Goal: Task Accomplishment & Management: Complete application form

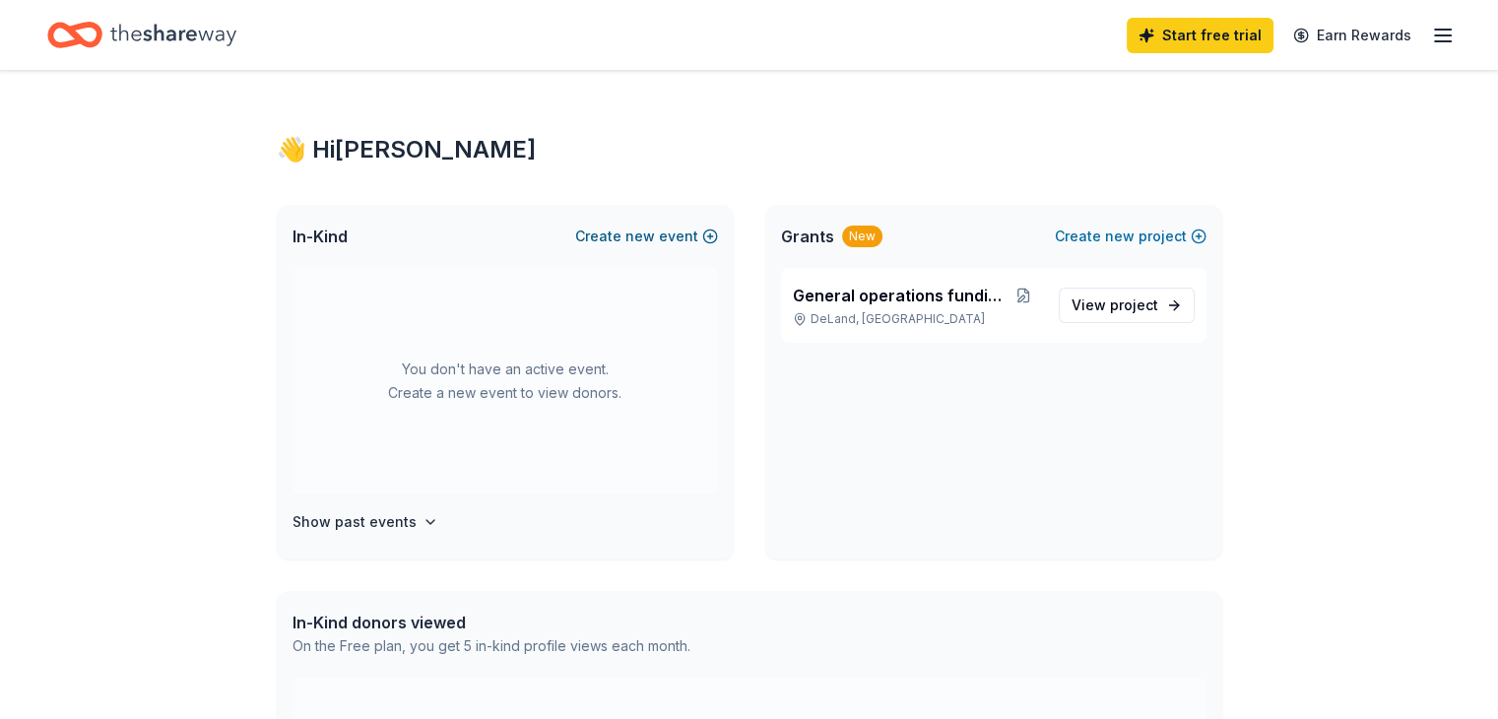
click at [615, 235] on button "Create new event" at bounding box center [646, 237] width 143 height 24
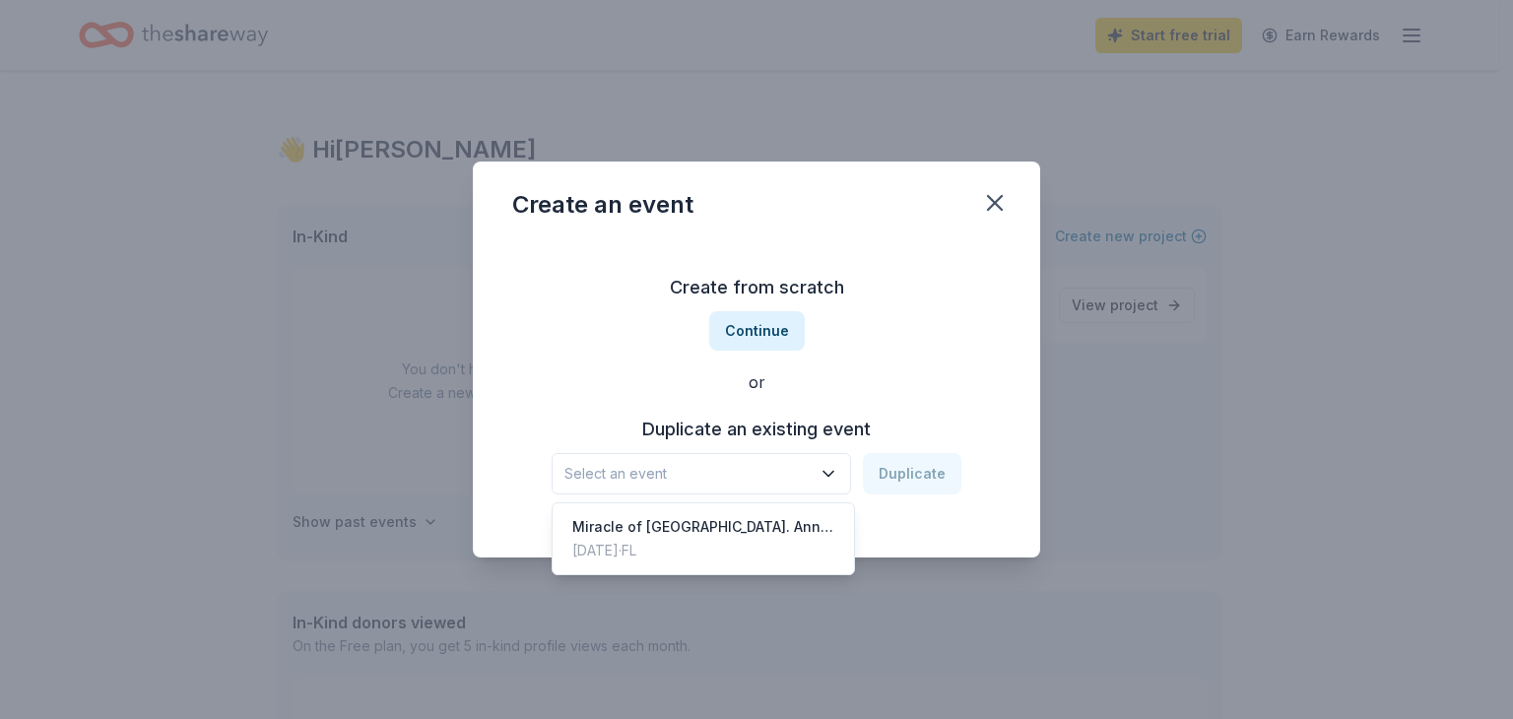
click at [743, 465] on span "Select an event" at bounding box center [687, 474] width 246 height 24
click at [699, 541] on div "[DATE] · [GEOGRAPHIC_DATA]" at bounding box center [703, 551] width 262 height 24
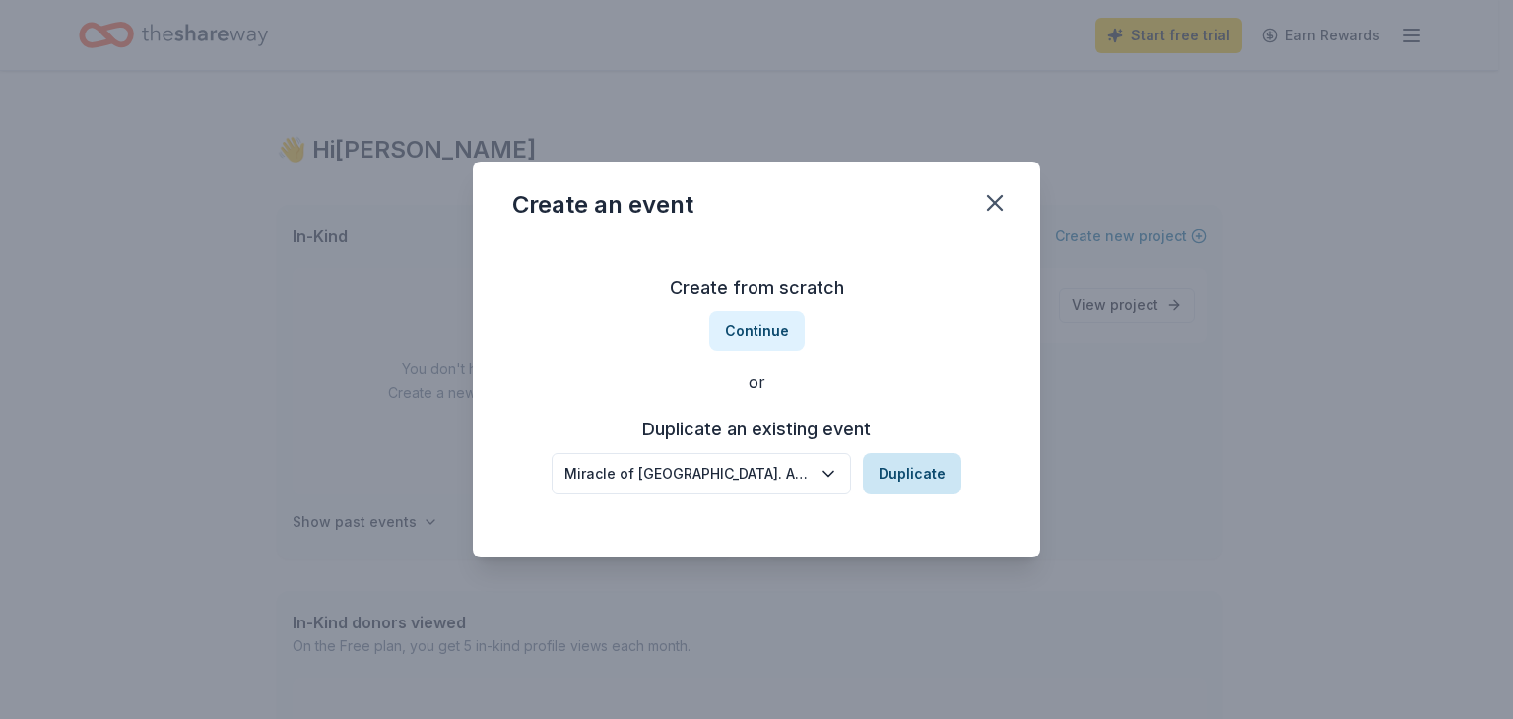
click at [911, 469] on button "Duplicate" at bounding box center [912, 473] width 98 height 41
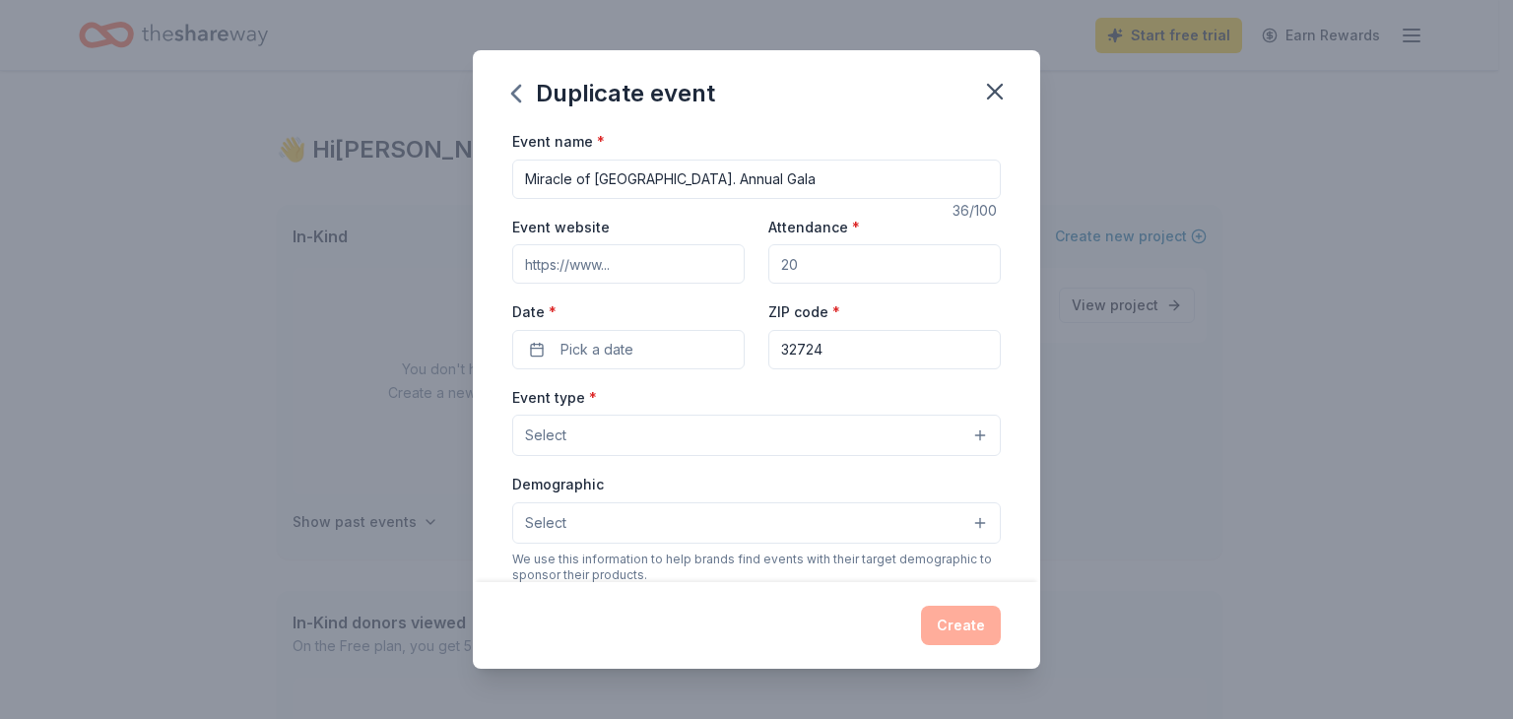
click at [803, 182] on input "Miracle of [GEOGRAPHIC_DATA]. Annual Gala" at bounding box center [756, 179] width 488 height 39
type input "Miracle of [GEOGRAPHIC_DATA]. Annual Gala Winter Wonderland"
click at [641, 358] on button "Pick a date" at bounding box center [628, 349] width 232 height 39
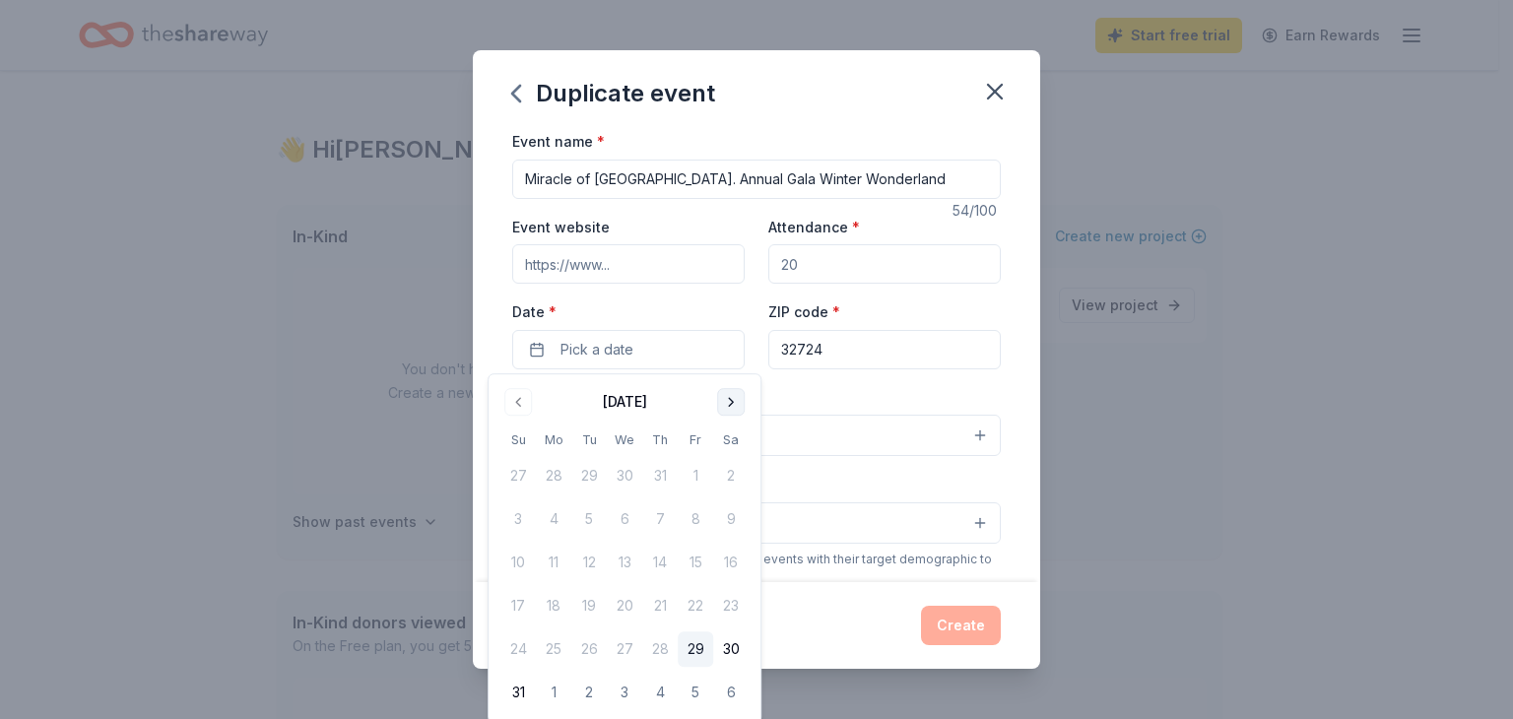
click at [734, 404] on button "Go to next month" at bounding box center [731, 402] width 28 height 28
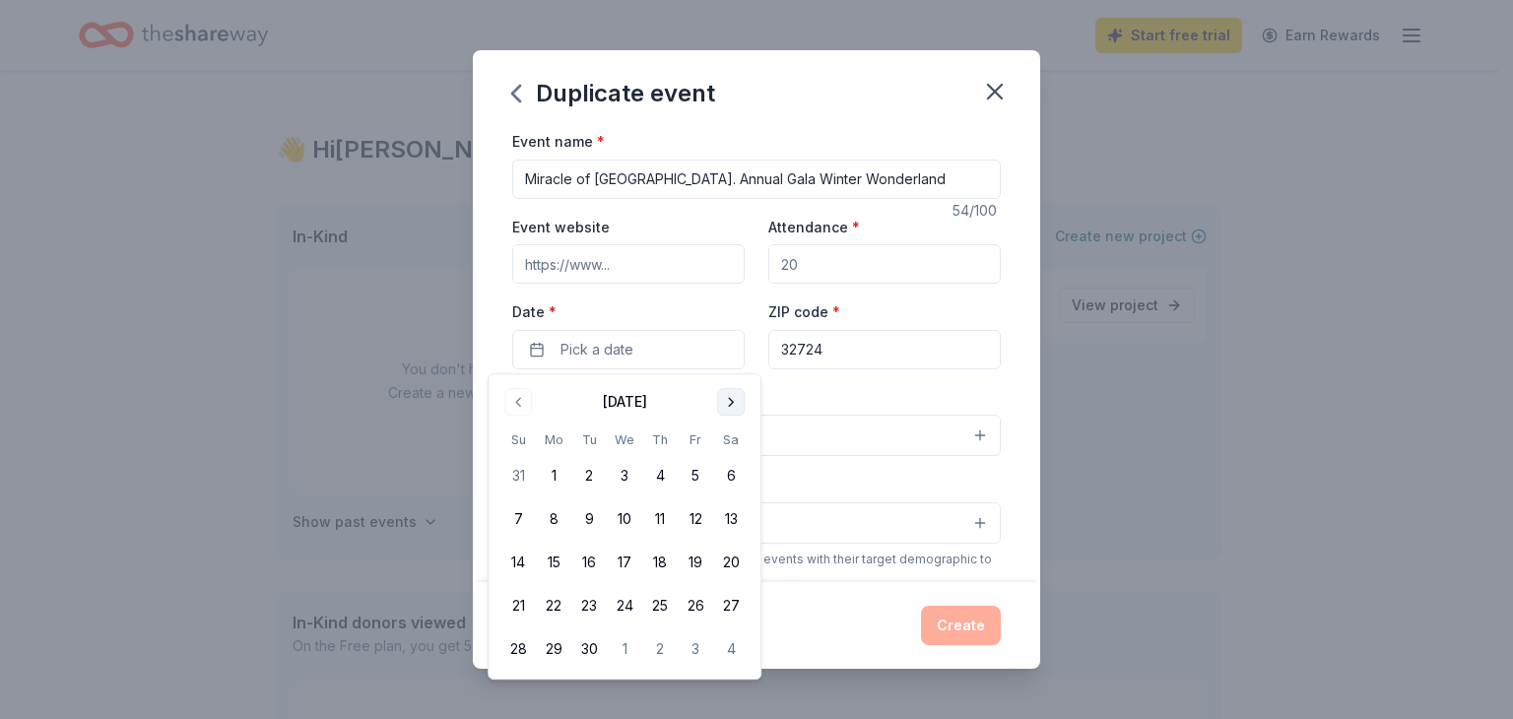
click at [734, 404] on button "Go to next month" at bounding box center [731, 402] width 28 height 28
click at [671, 470] on button "2" at bounding box center [659, 475] width 35 height 35
click at [851, 263] on input "Attendance *" at bounding box center [884, 263] width 232 height 39
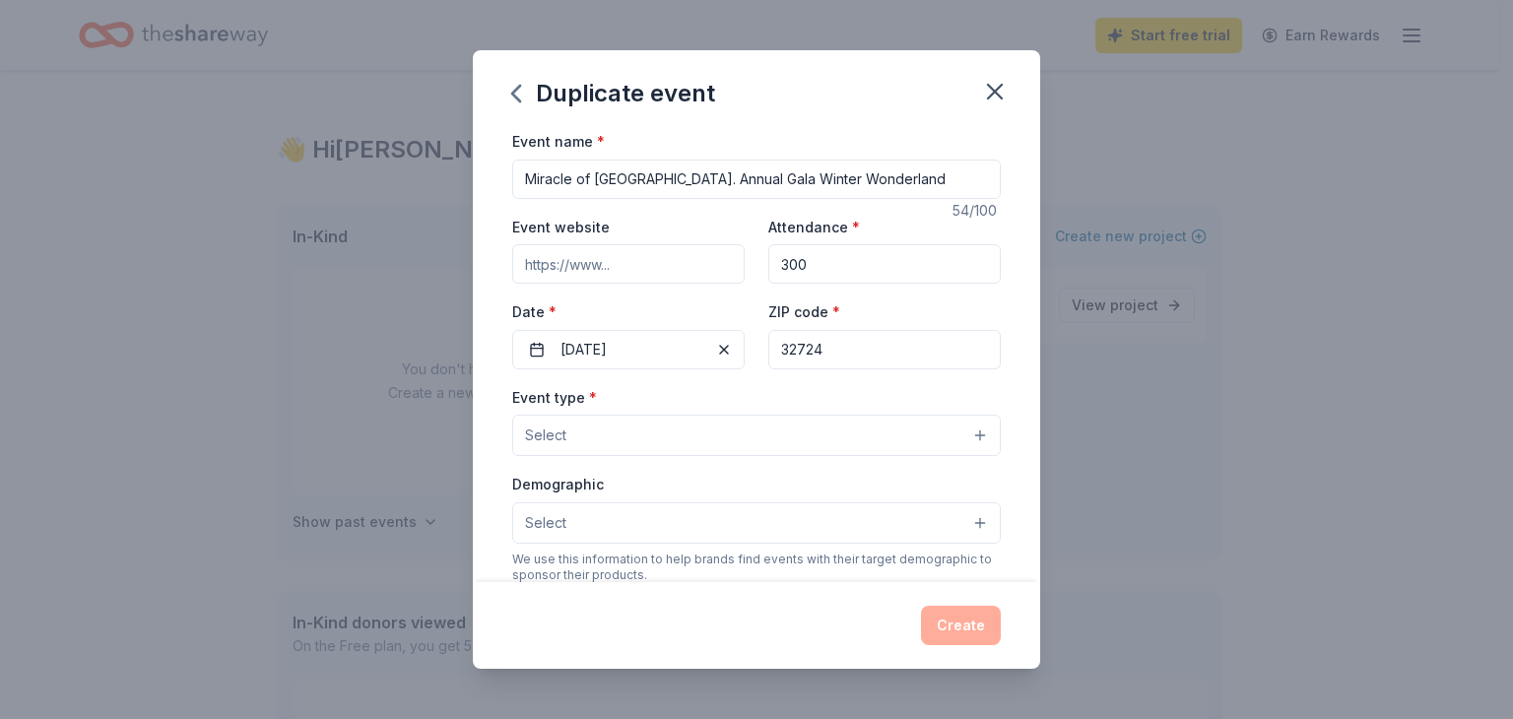
type input "300"
click at [637, 265] on input "Event website" at bounding box center [628, 263] width 232 height 39
type input "[DOMAIN_NAME][URL]"
click at [595, 438] on button "Select" at bounding box center [756, 435] width 488 height 41
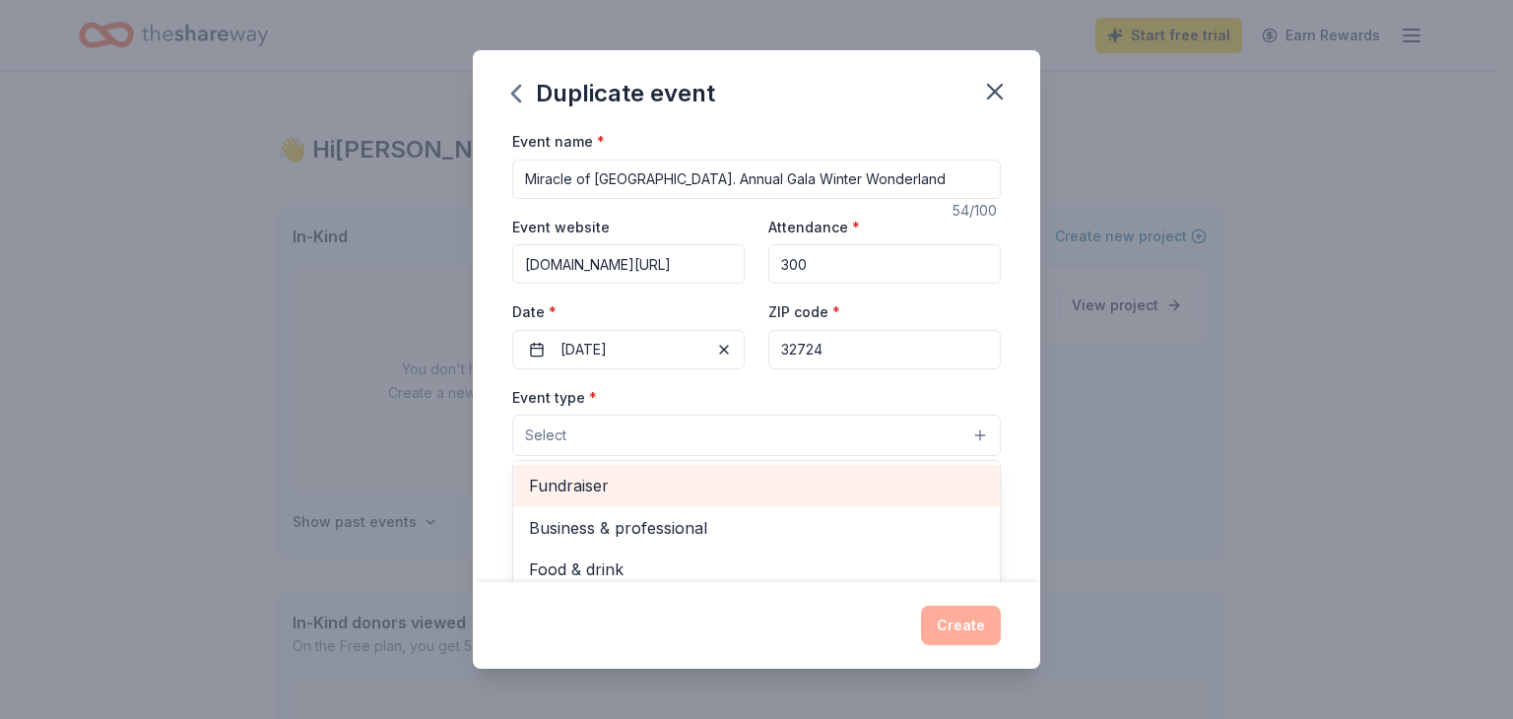
click at [588, 482] on span "Fundraiser" at bounding box center [756, 486] width 455 height 26
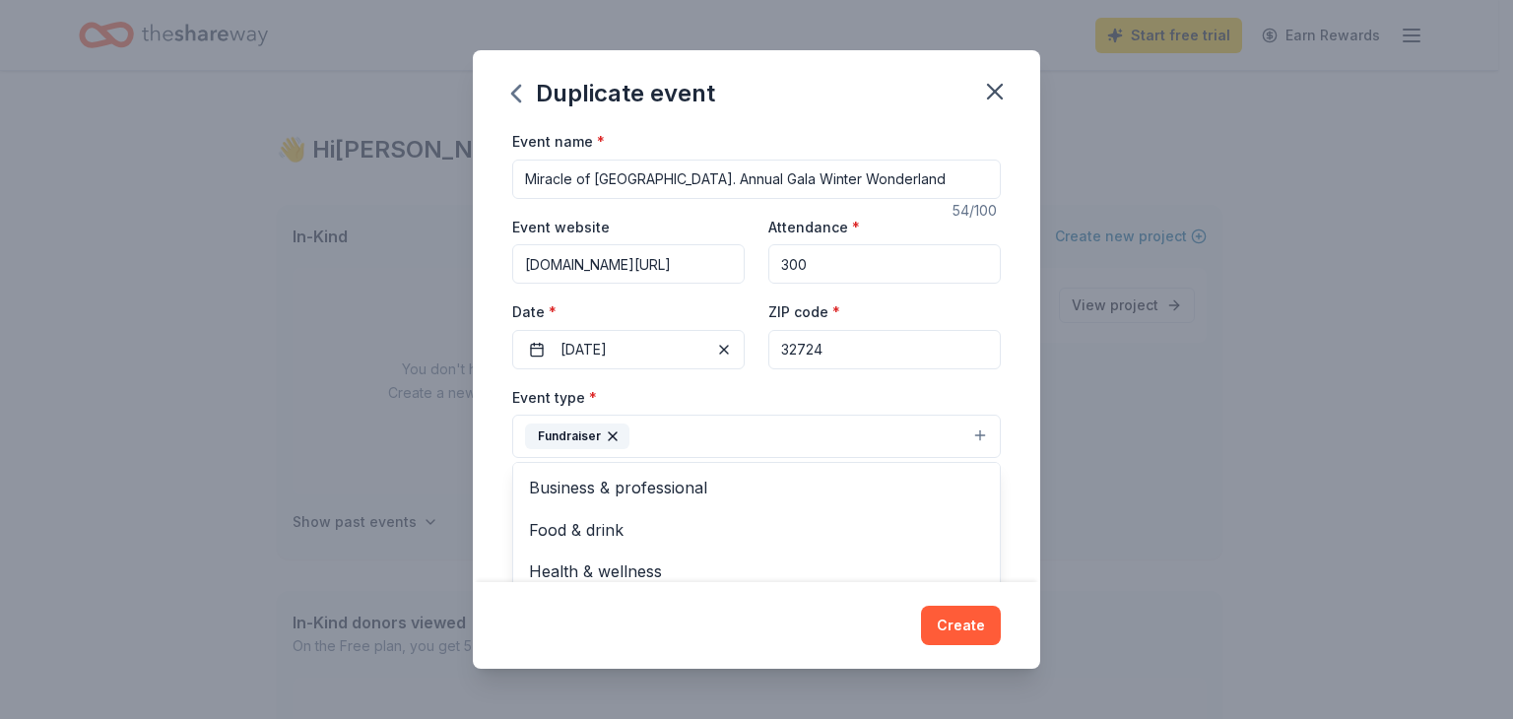
scroll to position [395, 0]
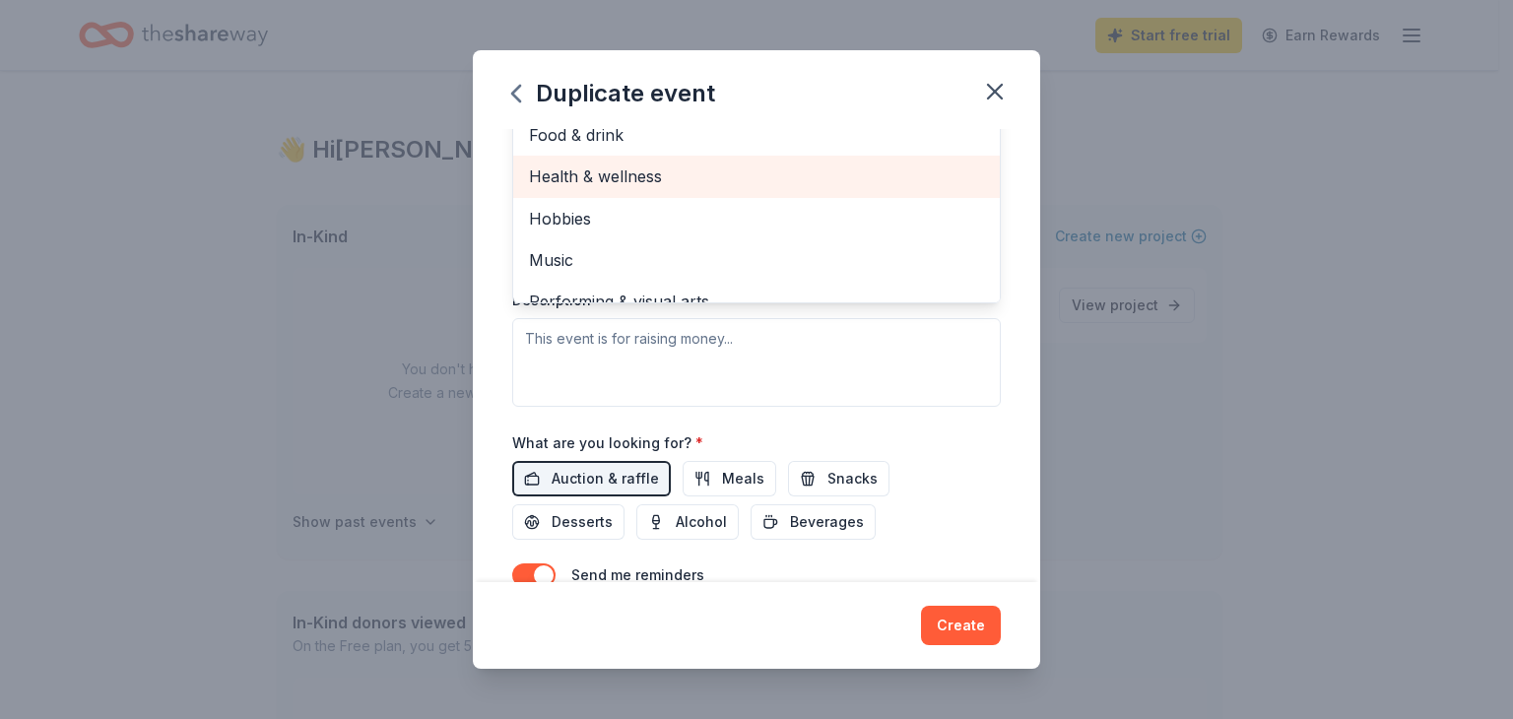
click at [579, 182] on span "Health & wellness" at bounding box center [756, 176] width 455 height 26
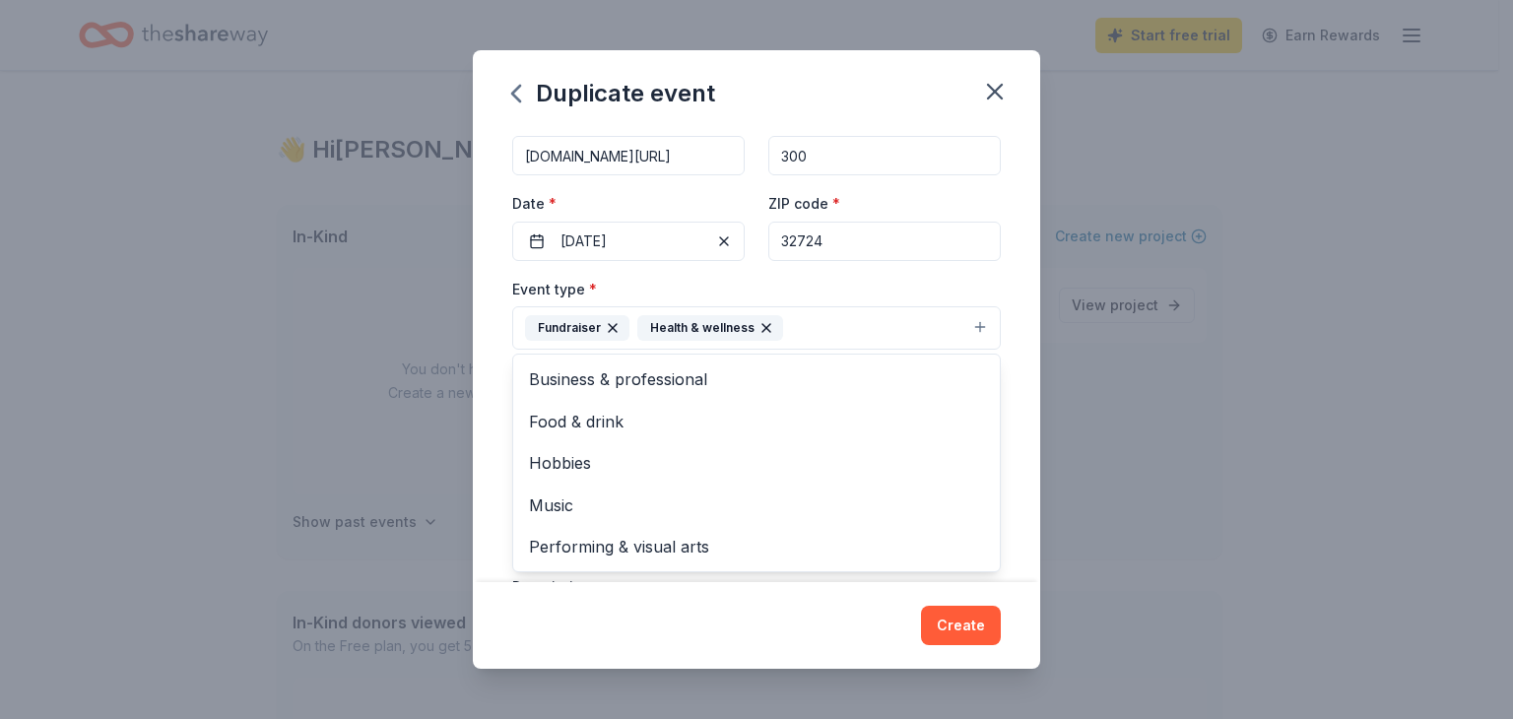
scroll to position [95, 0]
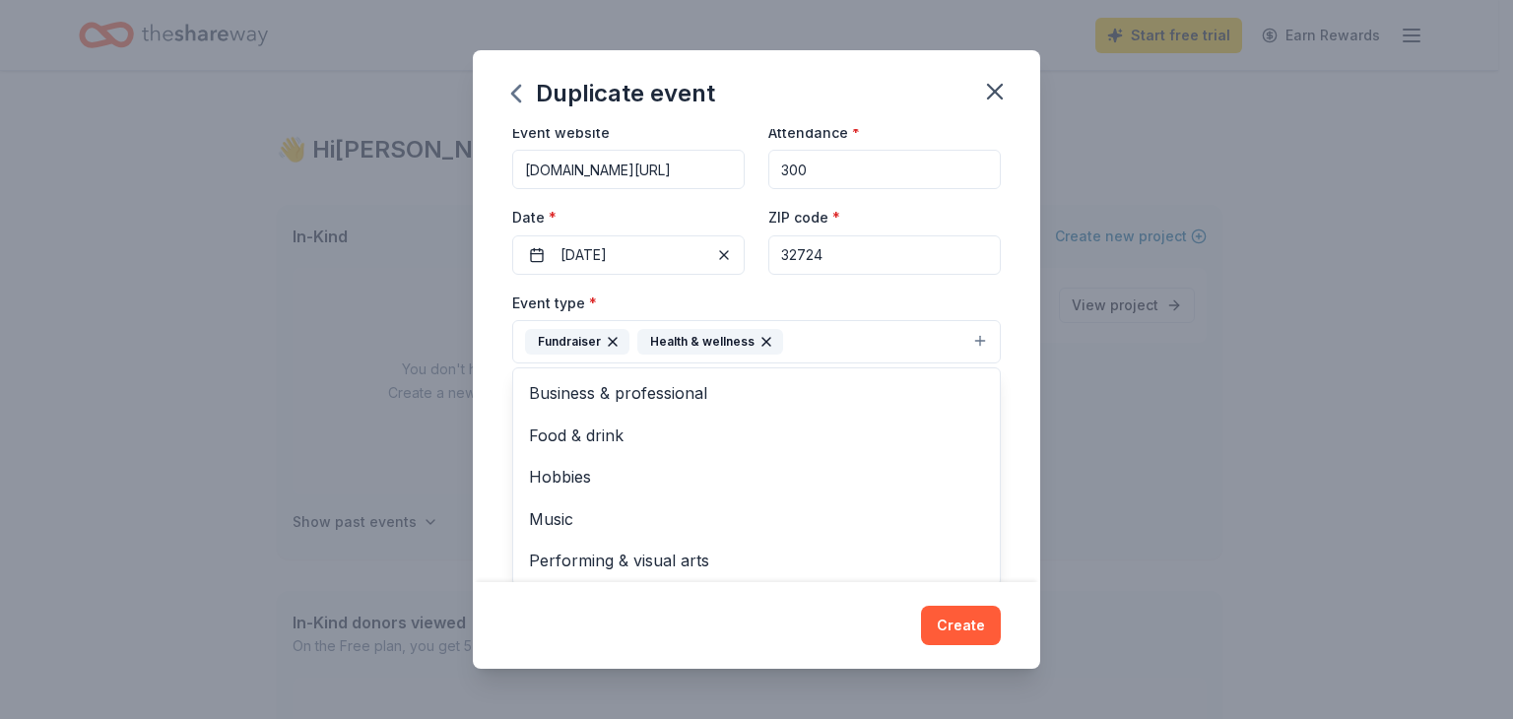
click at [760, 340] on icon "button" at bounding box center [766, 342] width 16 height 16
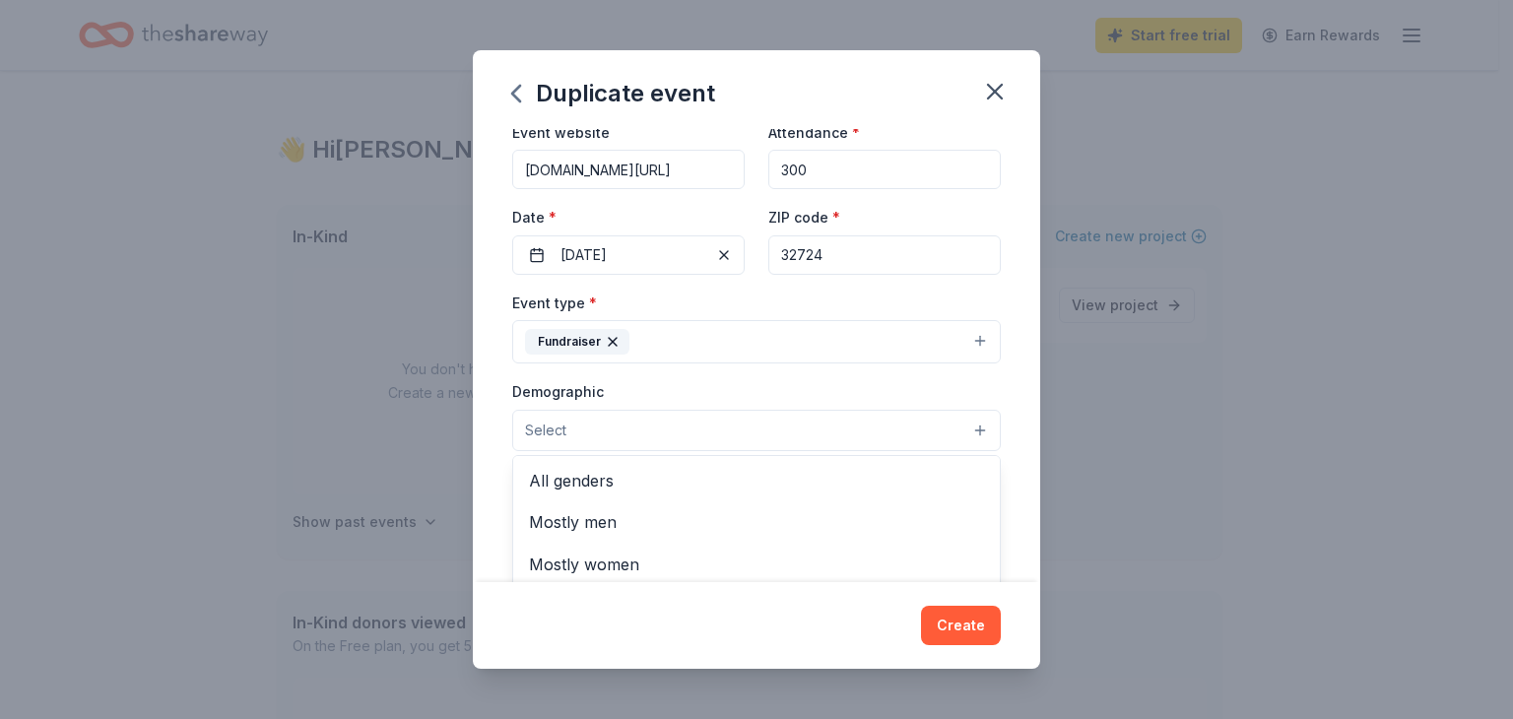
click at [741, 435] on button "Select" at bounding box center [756, 430] width 488 height 41
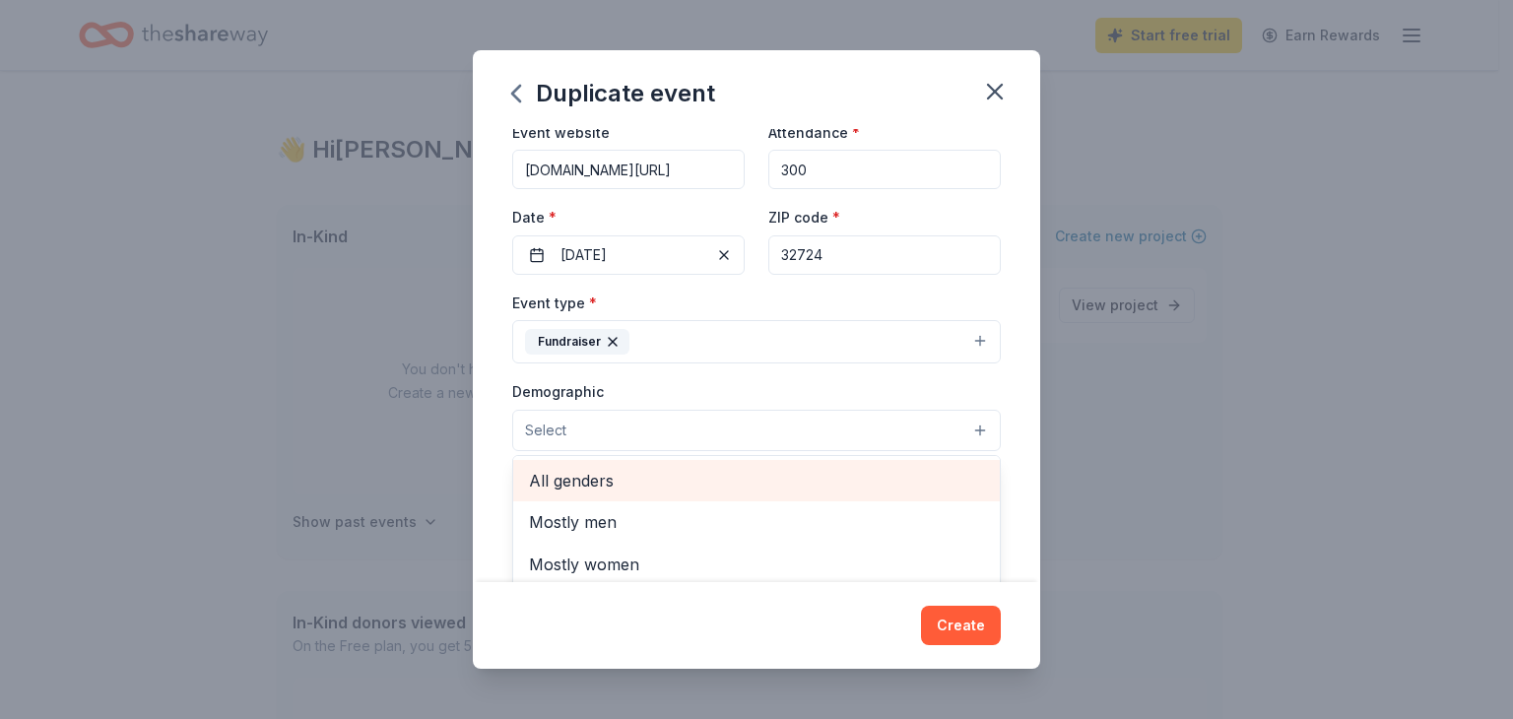
click at [546, 478] on span "All genders" at bounding box center [756, 481] width 455 height 26
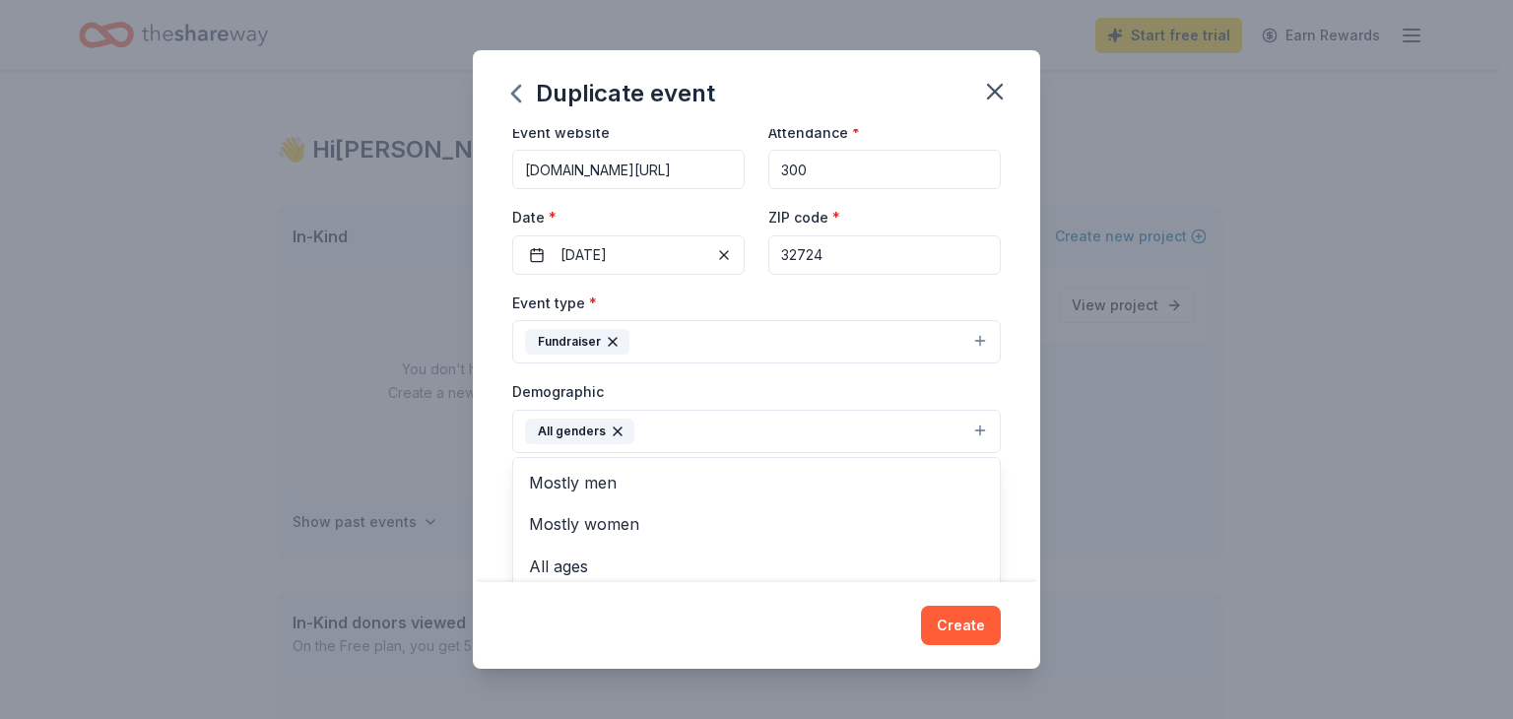
click at [1004, 456] on div "Event name * Miracle of [GEOGRAPHIC_DATA]. Annual Gala Winter Wonderland 54 /10…" at bounding box center [756, 355] width 567 height 453
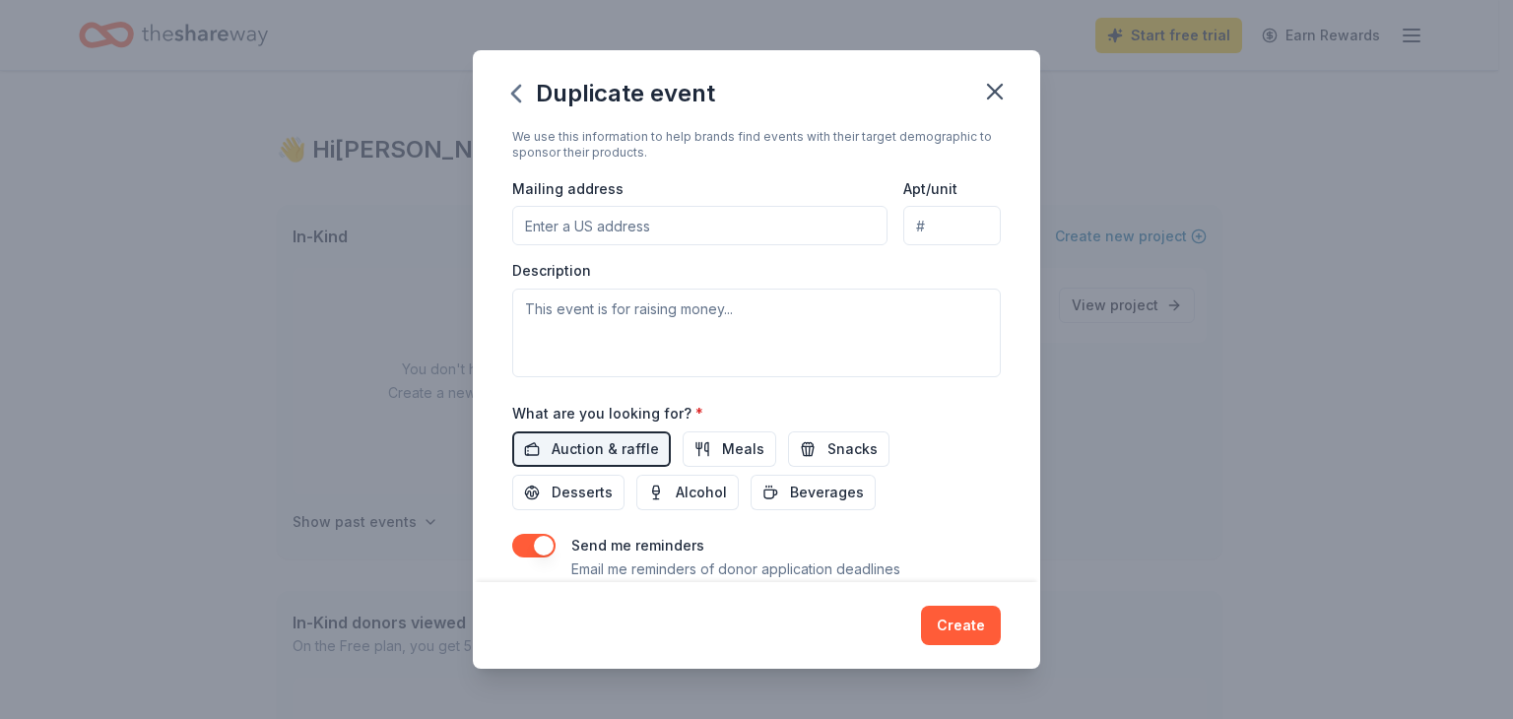
scroll to position [425, 0]
click at [532, 230] on input "Mailing address" at bounding box center [699, 226] width 375 height 39
type input "[STREET_ADDRESS]"
click at [584, 300] on textarea at bounding box center [756, 334] width 488 height 89
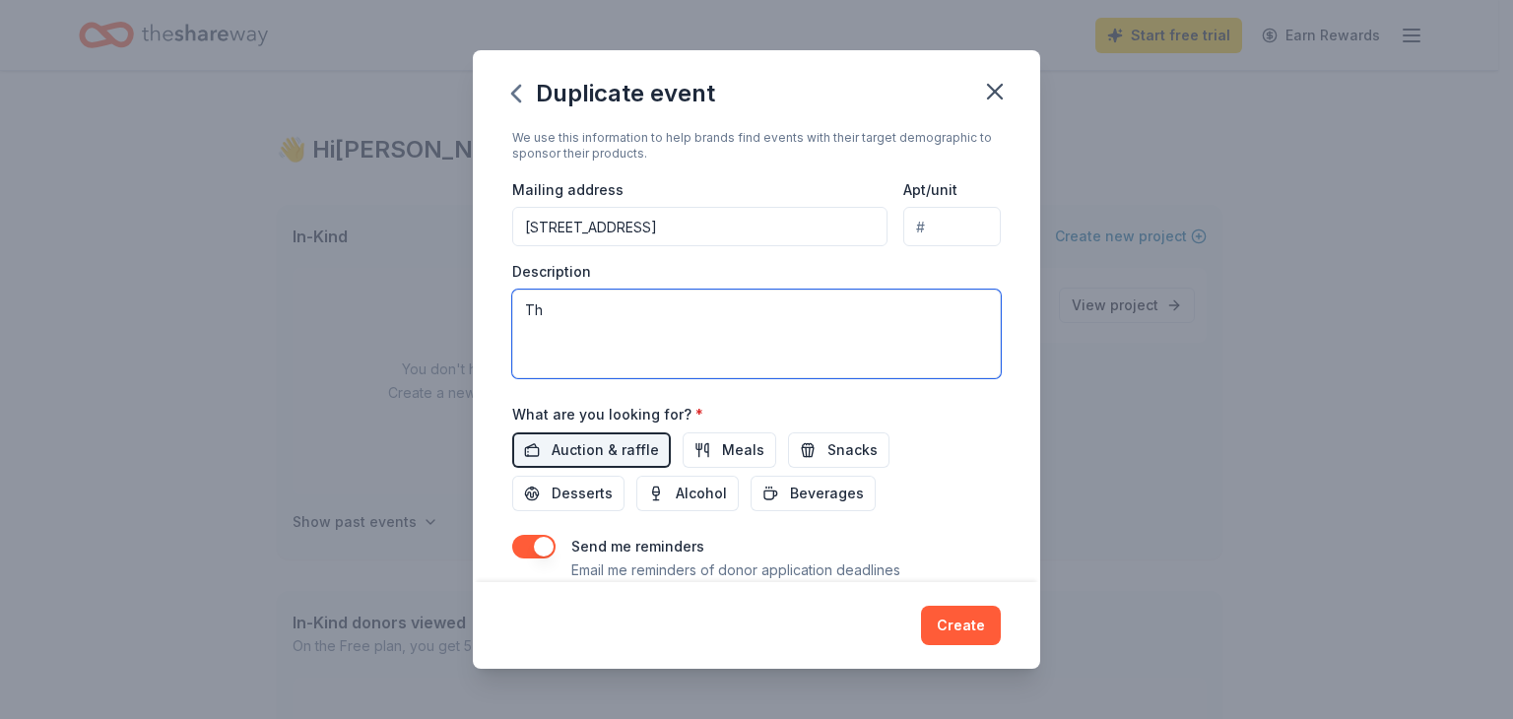
type textarea "T"
paste textarea "Each year, our Gala includes a silent auction, and the money raised helps us pr…"
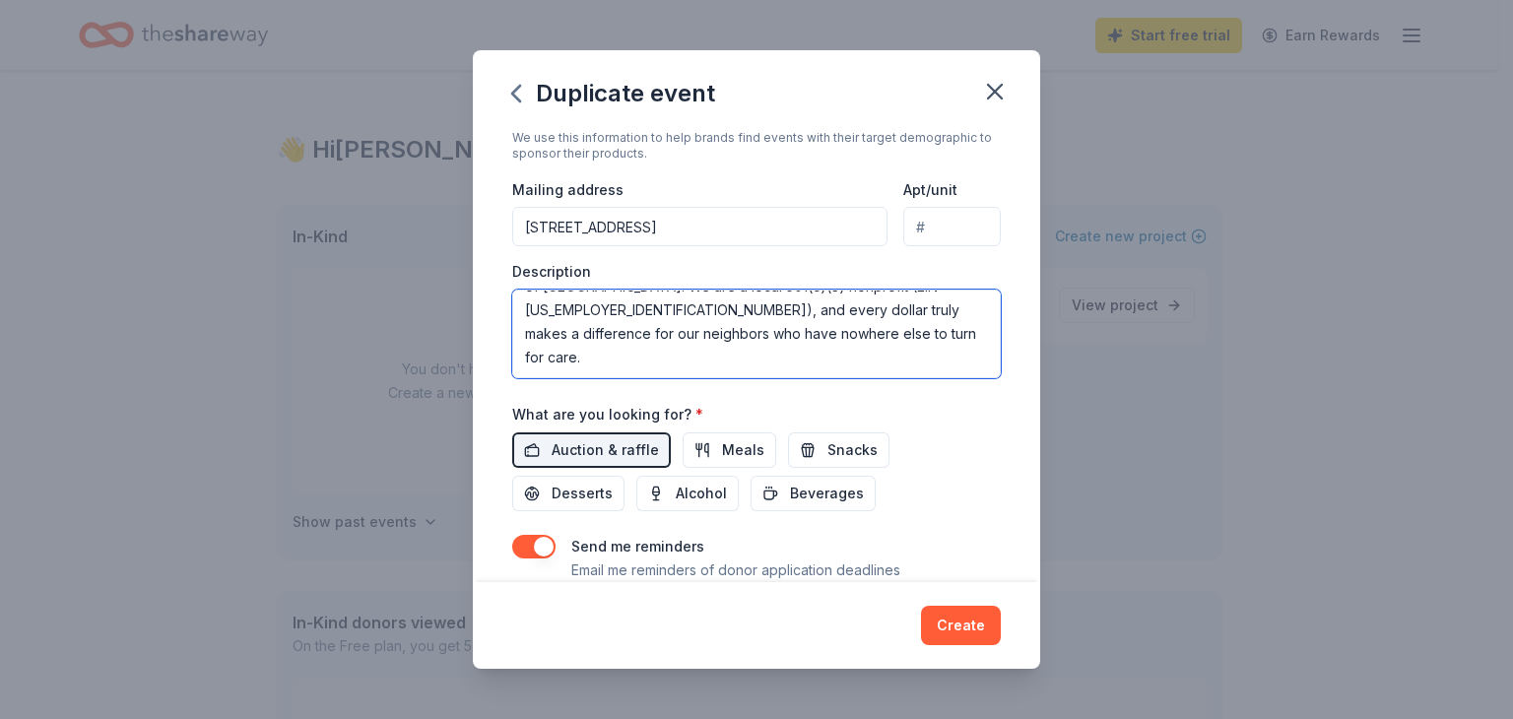
scroll to position [95, 0]
type textarea "Each year, our Gala includes a silent auction, and the money raised helps us pr…"
click at [526, 450] on button "Auction & raffle" at bounding box center [591, 449] width 159 height 35
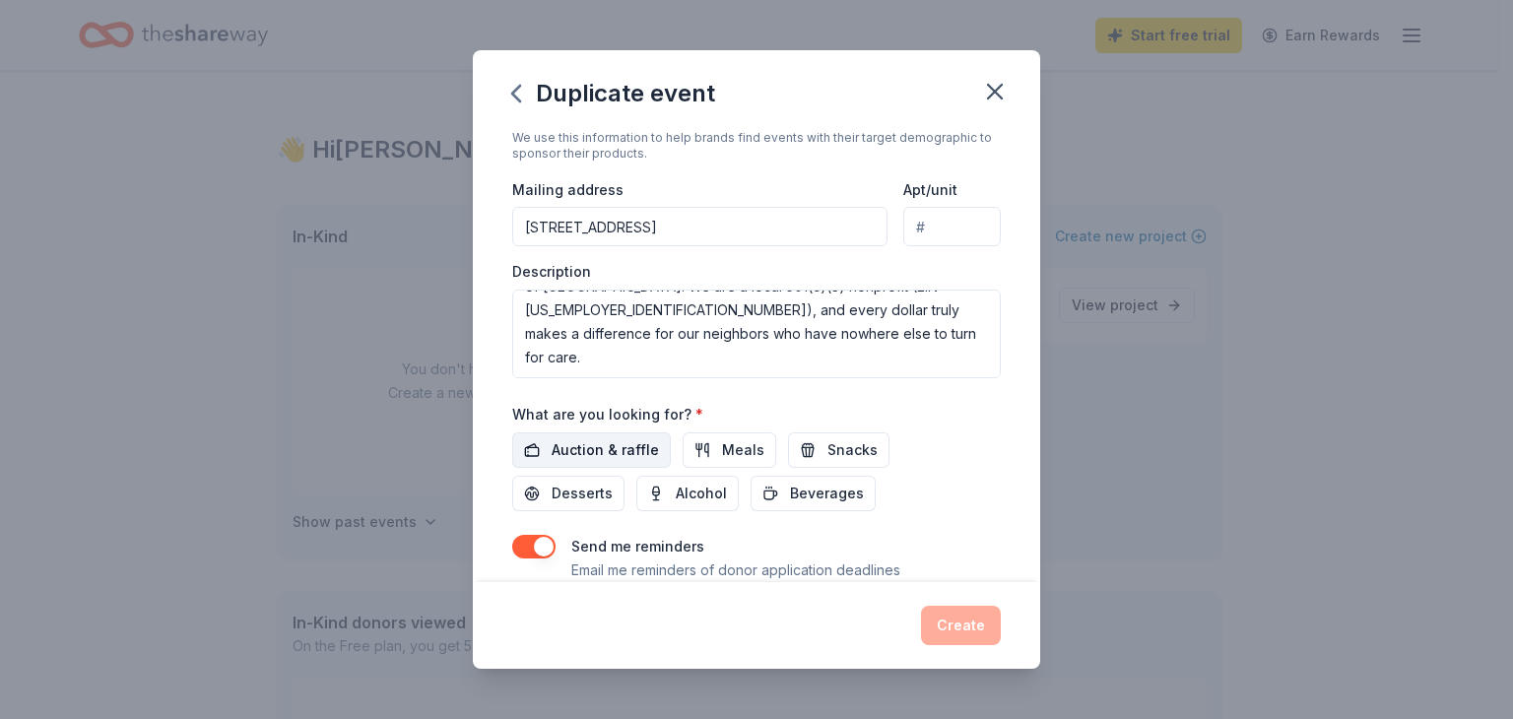
click at [526, 450] on button "Auction & raffle" at bounding box center [591, 449] width 159 height 35
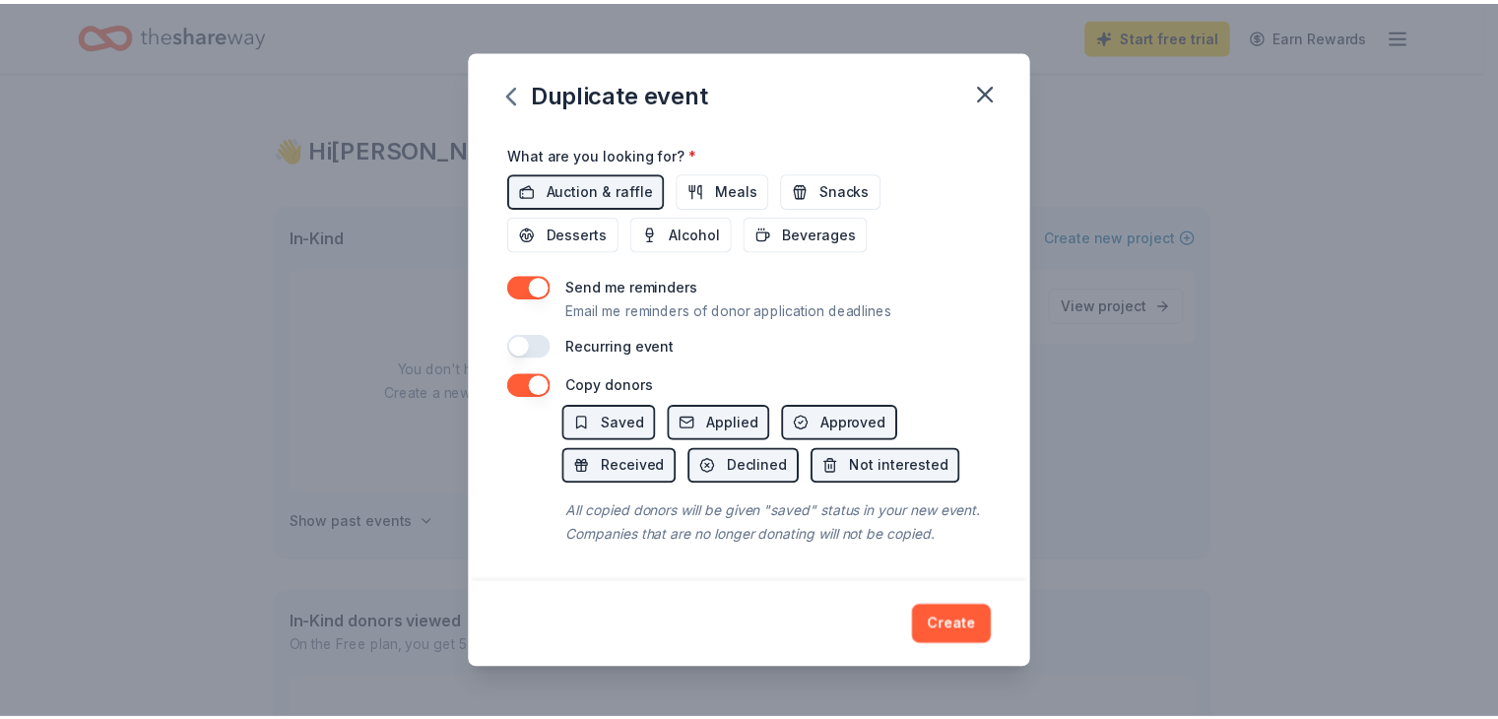
scroll to position [708, 0]
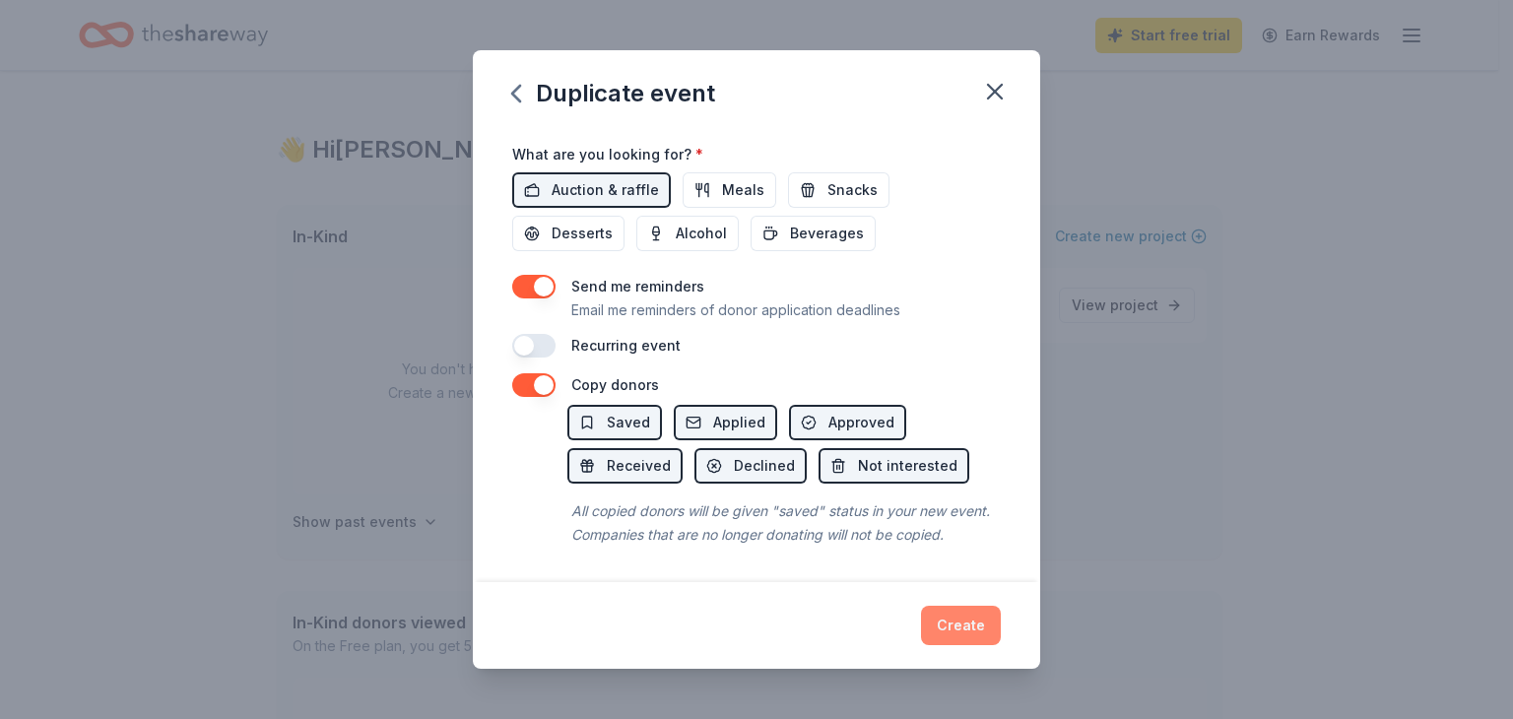
click at [928, 617] on button "Create" at bounding box center [961, 625] width 80 height 39
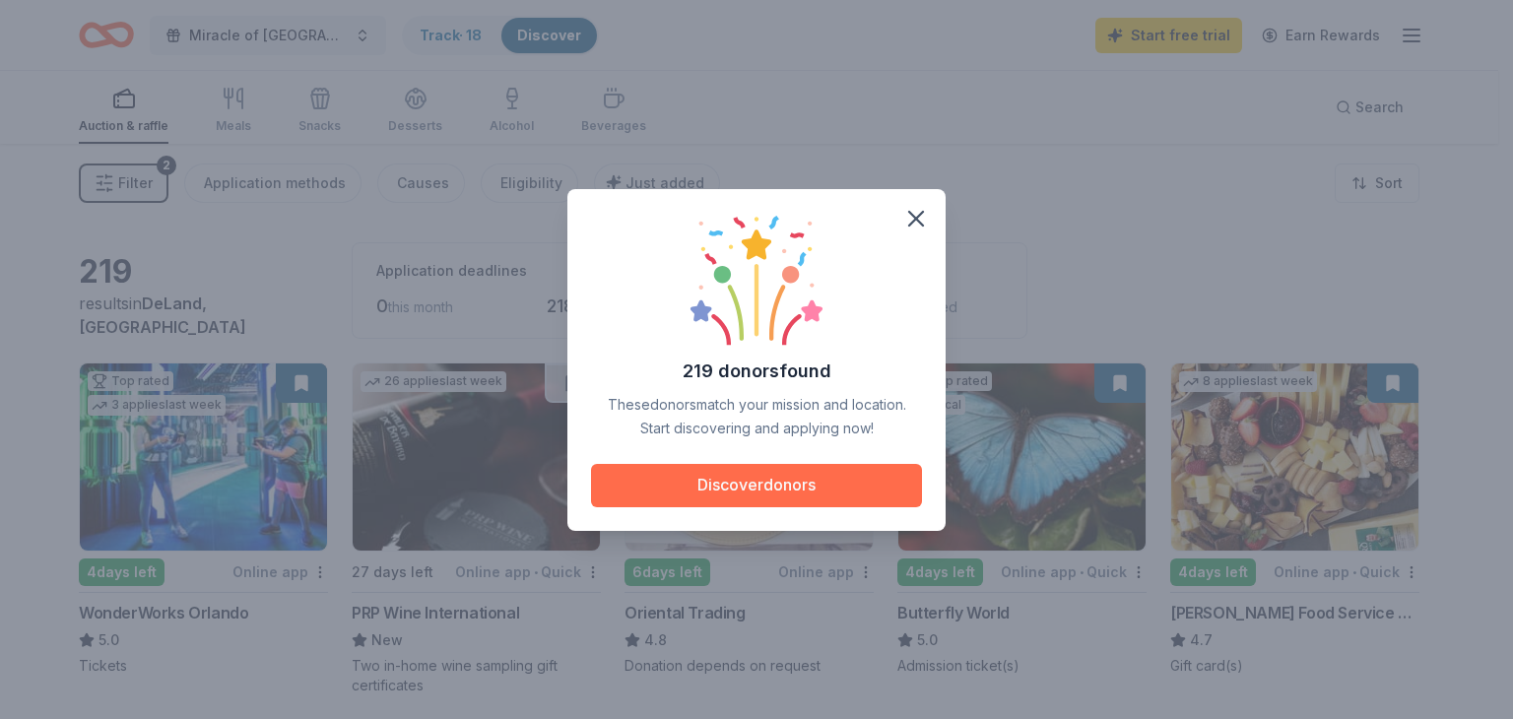
click at [765, 474] on button "Discover donors" at bounding box center [756, 485] width 331 height 43
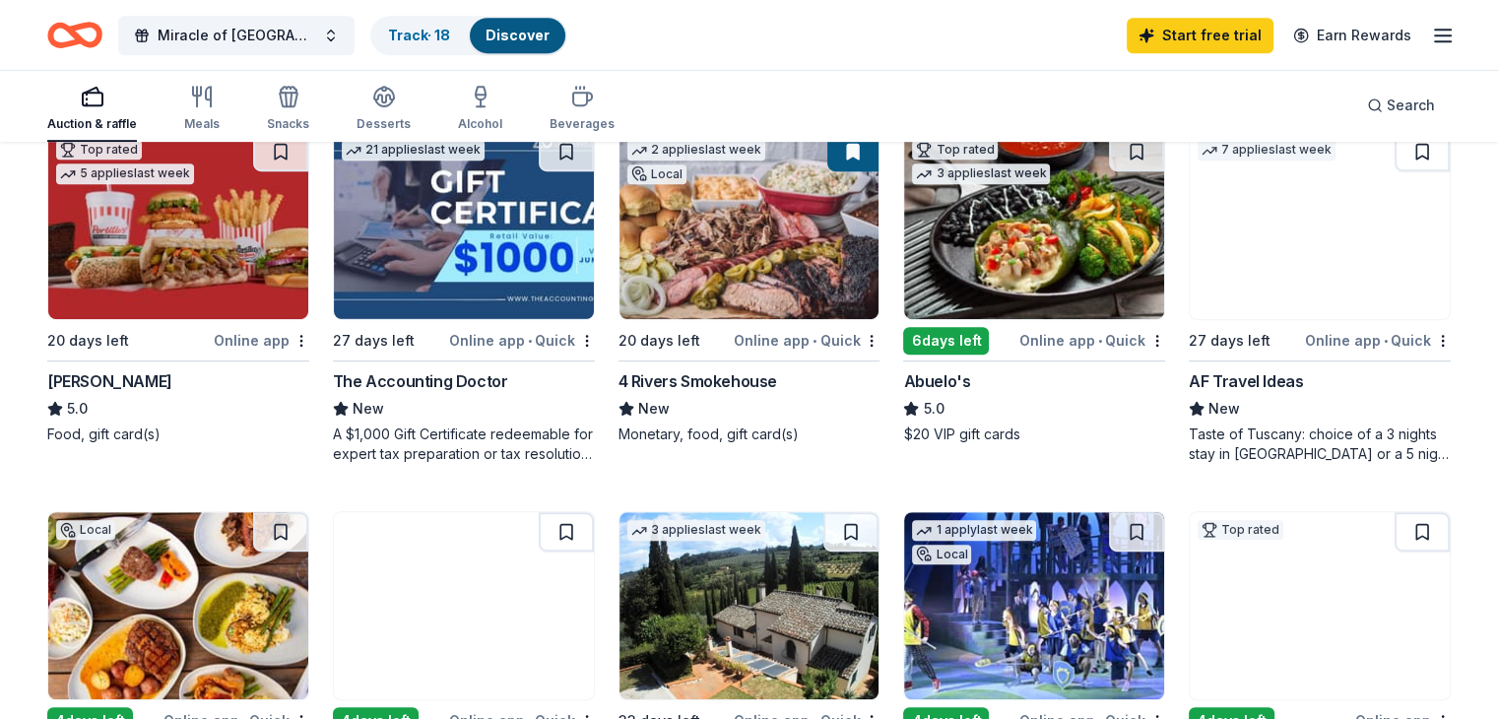
scroll to position [988, 0]
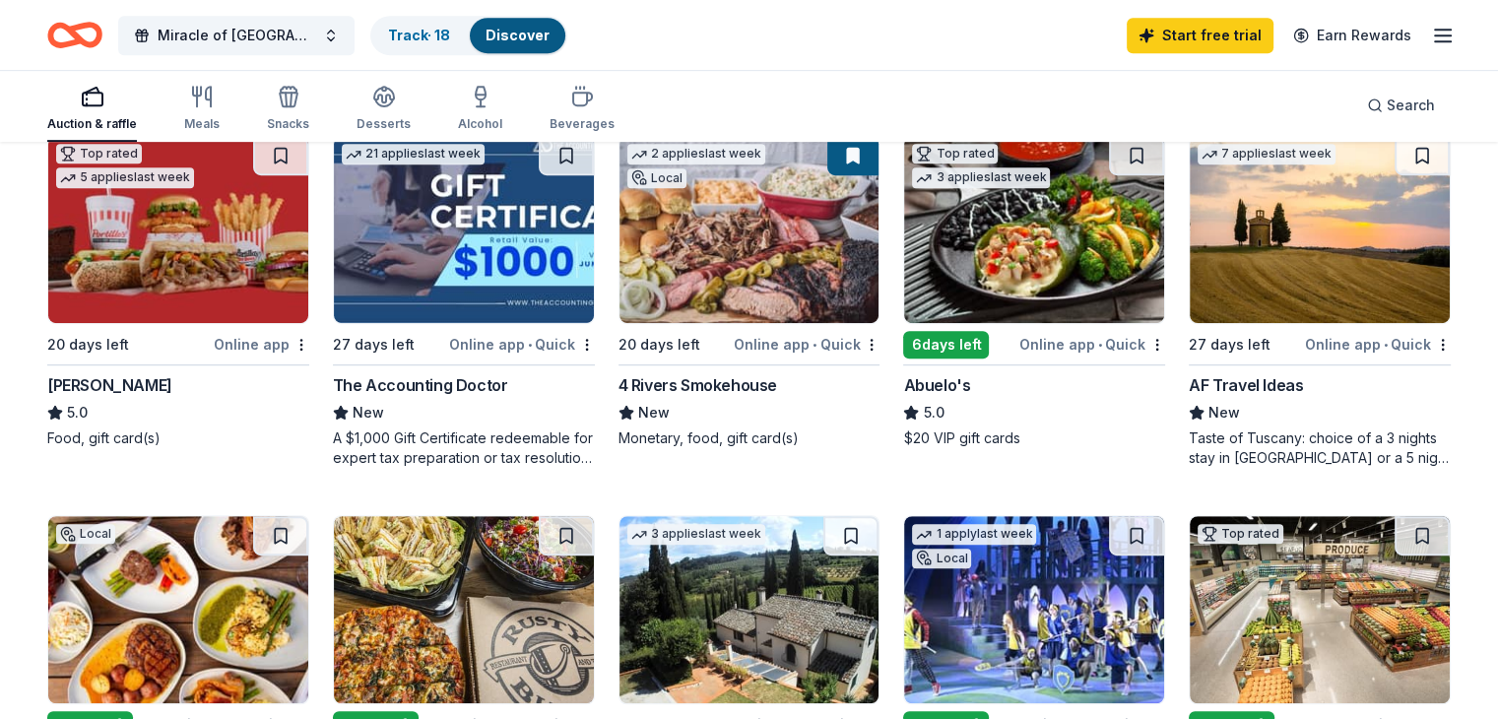
click at [104, 107] on icon "button" at bounding box center [93, 97] width 24 height 24
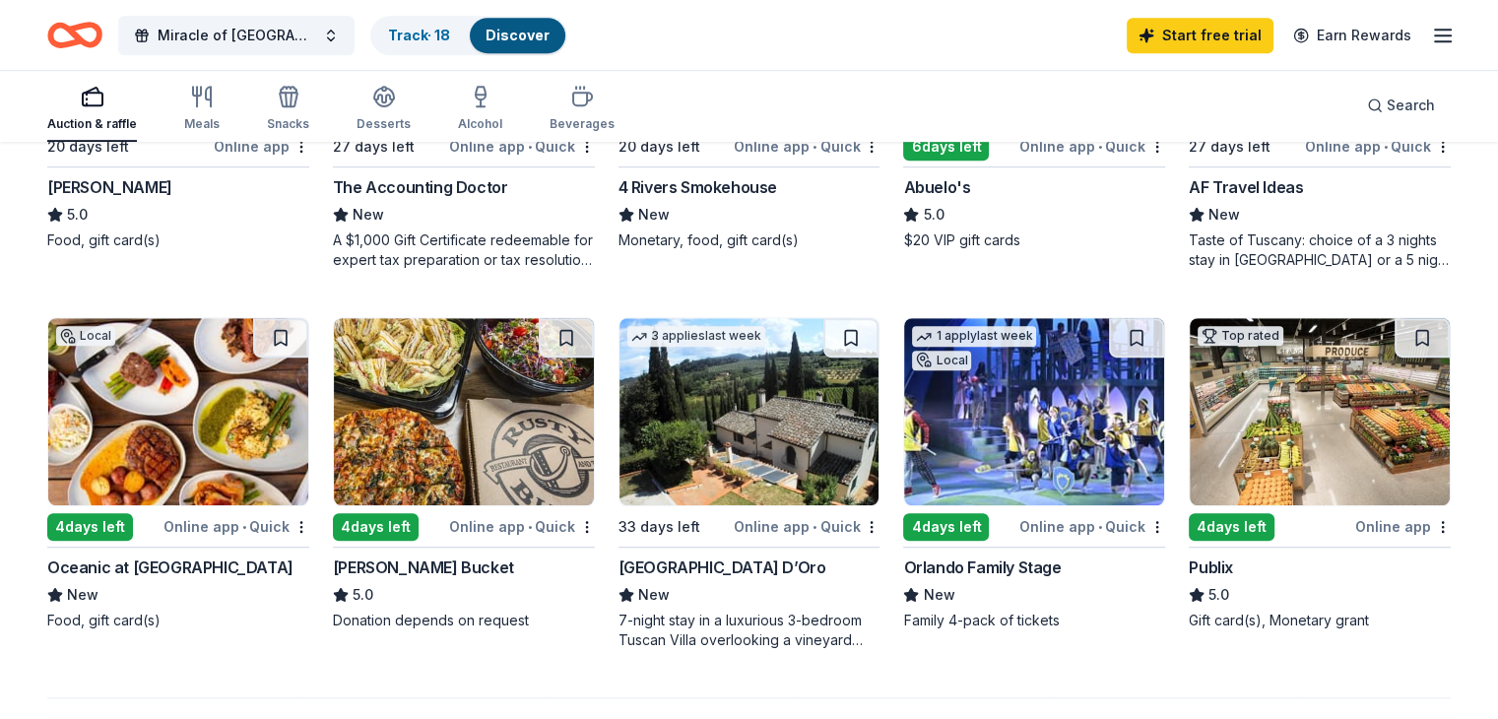
scroll to position [1192, 0]
